Goal: Find specific page/section: Find specific page/section

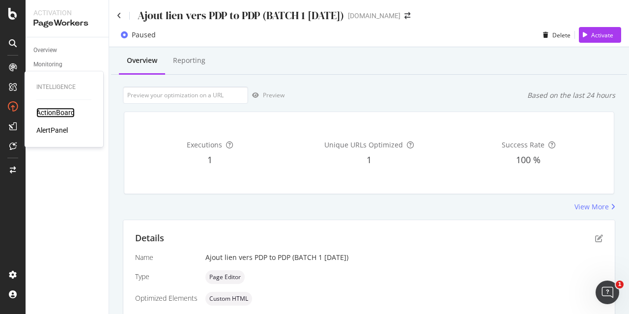
click at [63, 115] on div "ActionBoard" at bounding box center [55, 113] width 38 height 10
